Goal: Information Seeking & Learning: Learn about a topic

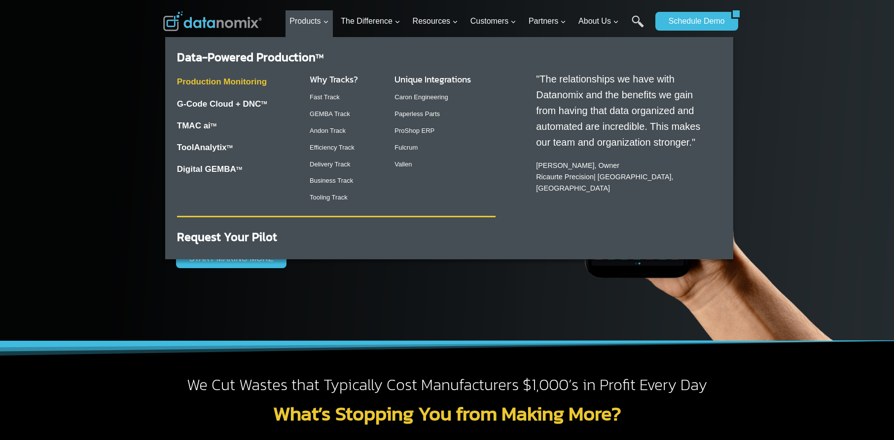
click at [241, 83] on link "Production Monitoring" at bounding box center [222, 81] width 90 height 9
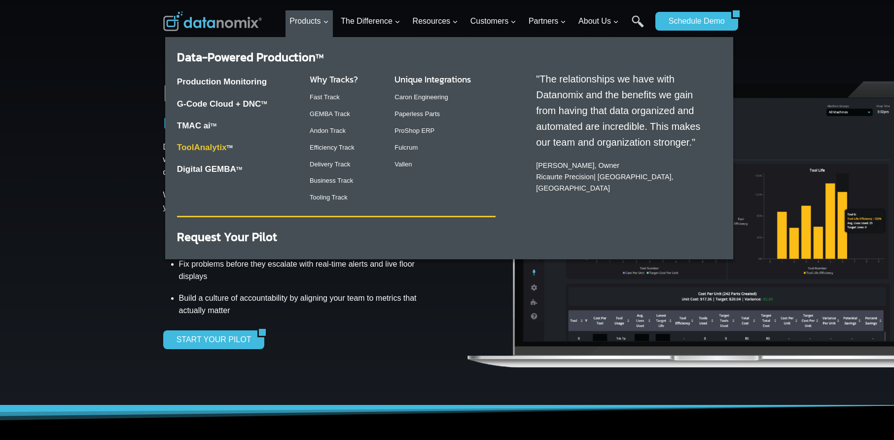
click at [212, 148] on link "ToolAnalytix" at bounding box center [202, 147] width 50 height 9
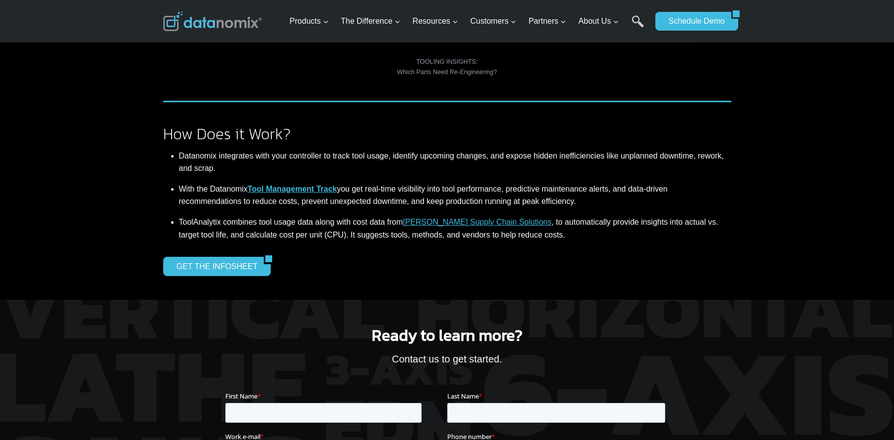
scroll to position [799, 0]
